Goal: Information Seeking & Learning: Learn about a topic

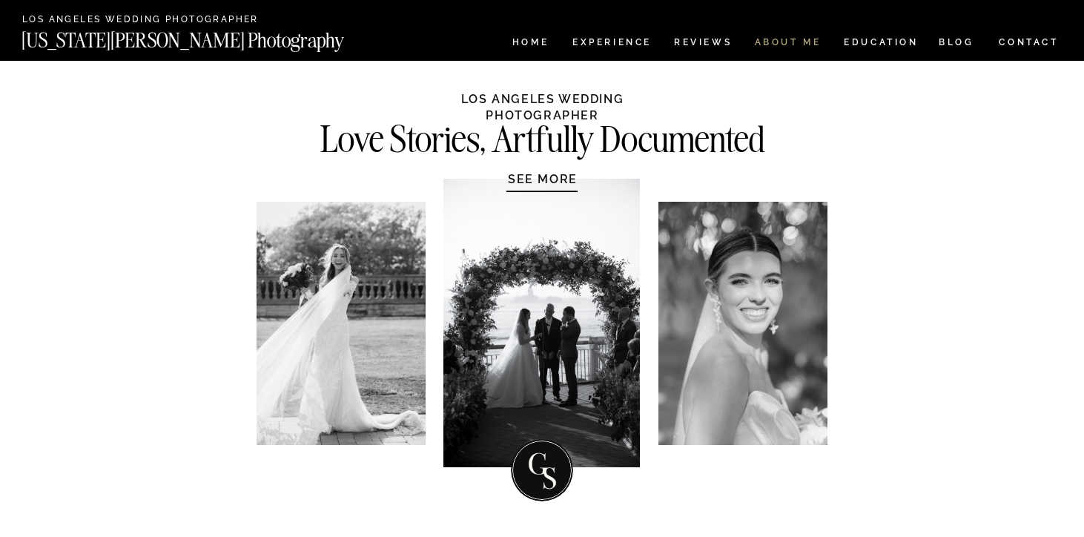
click at [782, 39] on nav "ABOUT ME" at bounding box center [787, 44] width 67 height 13
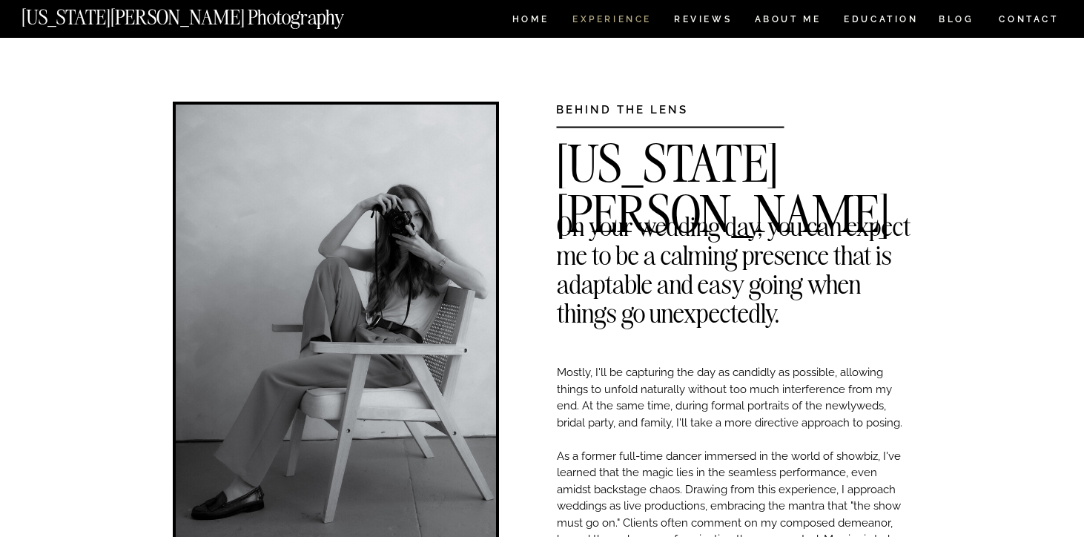
click at [633, 24] on nav "Experience" at bounding box center [612, 21] width 78 height 13
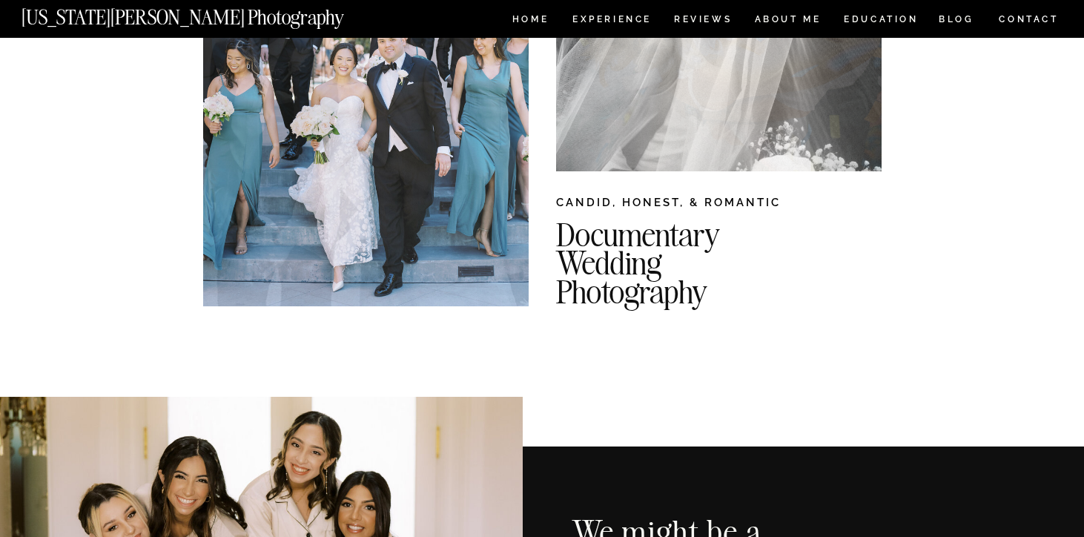
scroll to position [343, 0]
